Goal: Check status

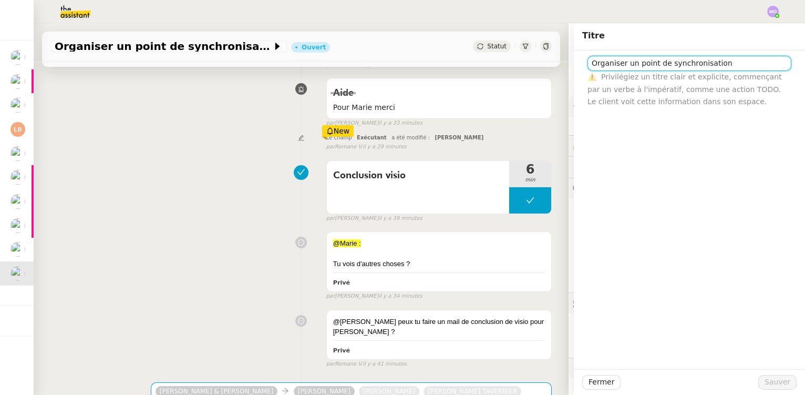
scroll to position [143, 0]
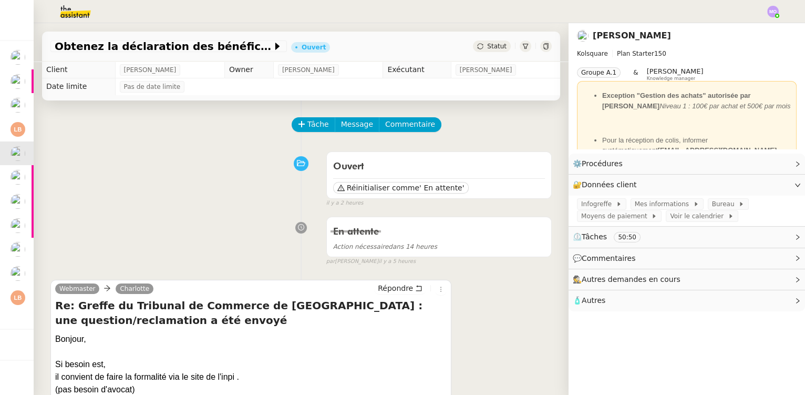
click at [198, 162] on div "Ouvert Réinitialiser comme ' En attente' false il y a 2 heures" at bounding box center [300, 177] width 501 height 61
